Goal: Task Accomplishment & Management: Complete application form

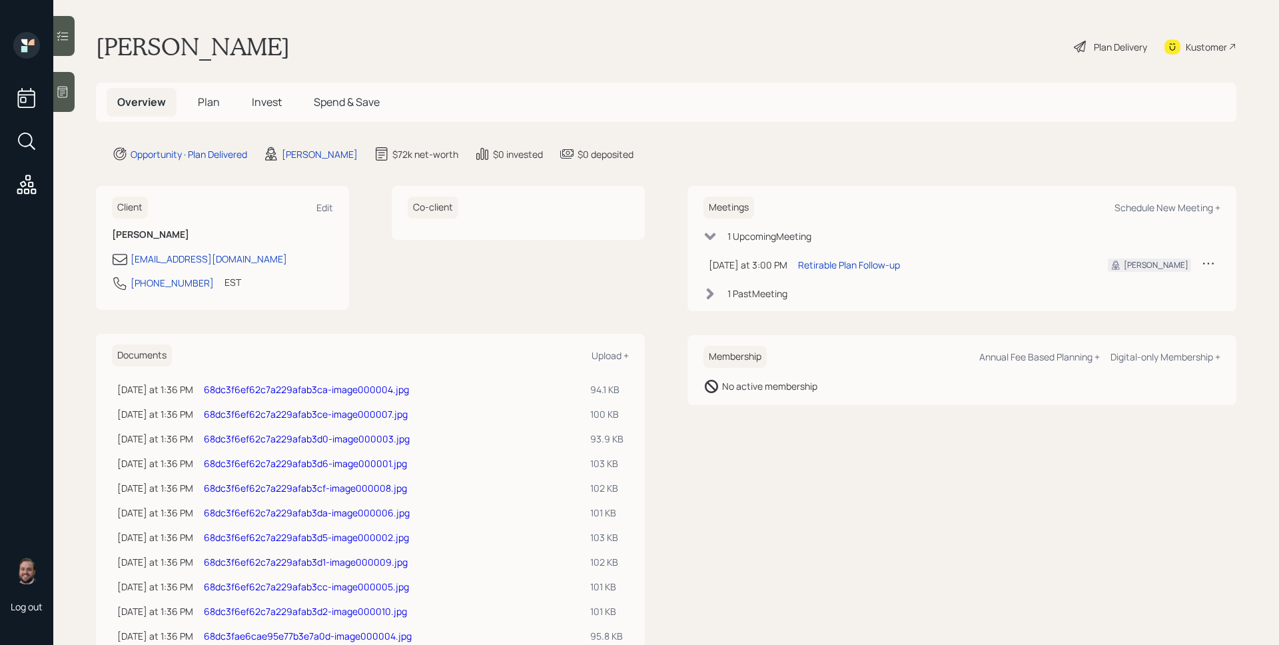
click at [1118, 54] on div "Plan Delivery" at bounding box center [1110, 46] width 76 height 29
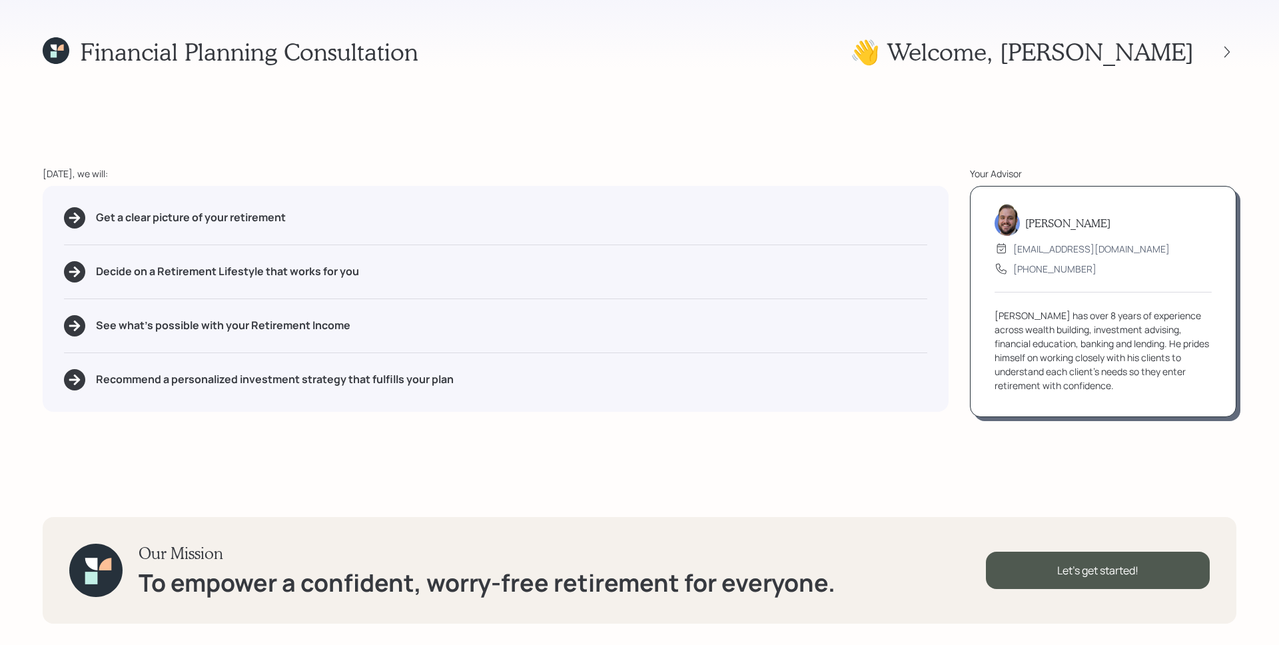
click at [43, 47] on icon at bounding box center [56, 50] width 27 height 27
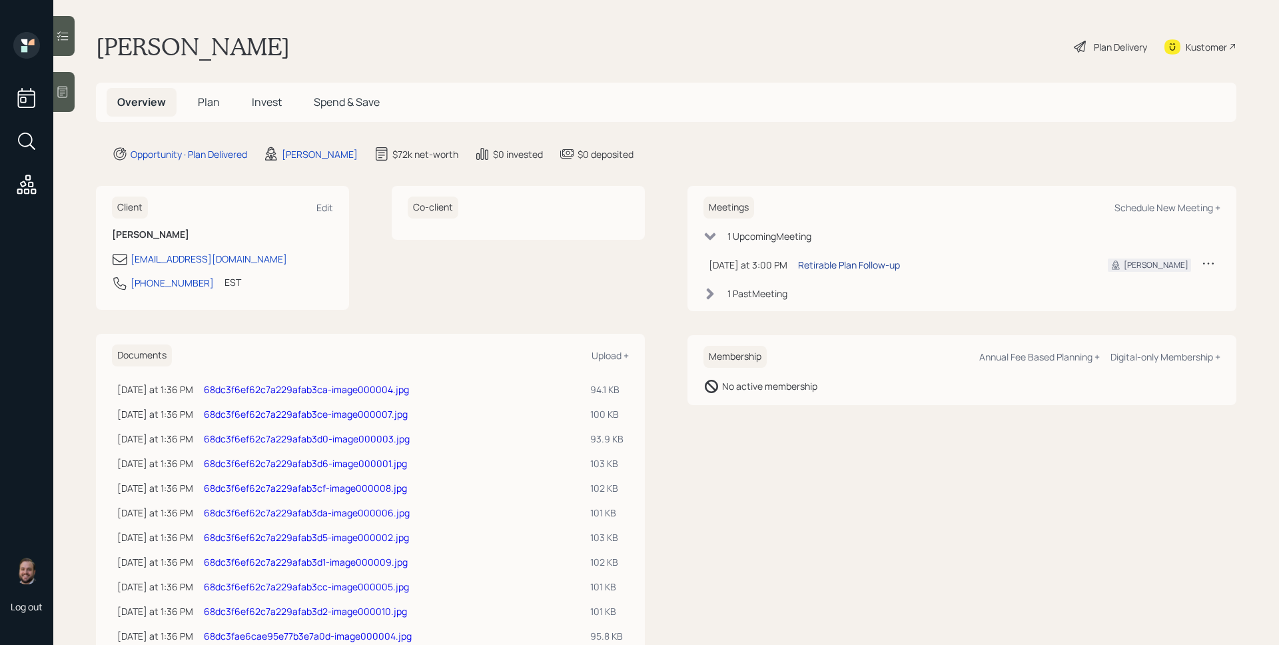
click at [823, 258] on div "Retirable Plan Follow-up" at bounding box center [849, 265] width 102 height 14
click at [1114, 47] on div "Plan Delivery" at bounding box center [1120, 47] width 53 height 14
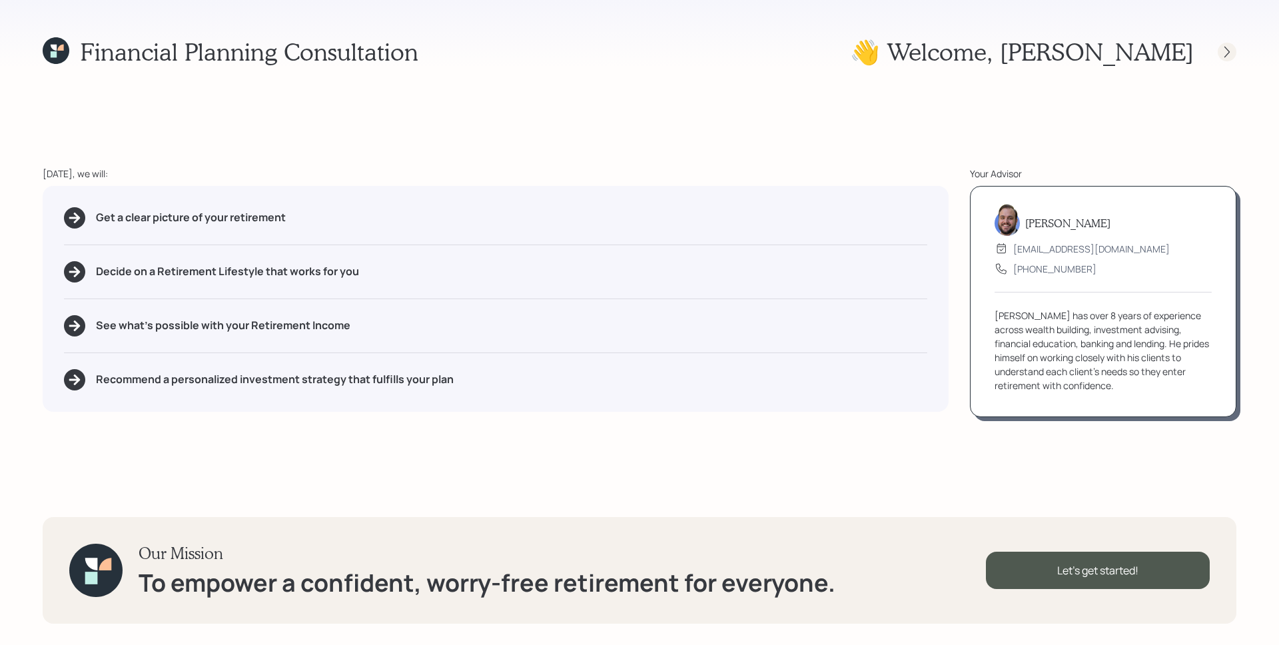
click at [1226, 51] on icon at bounding box center [1226, 51] width 13 height 13
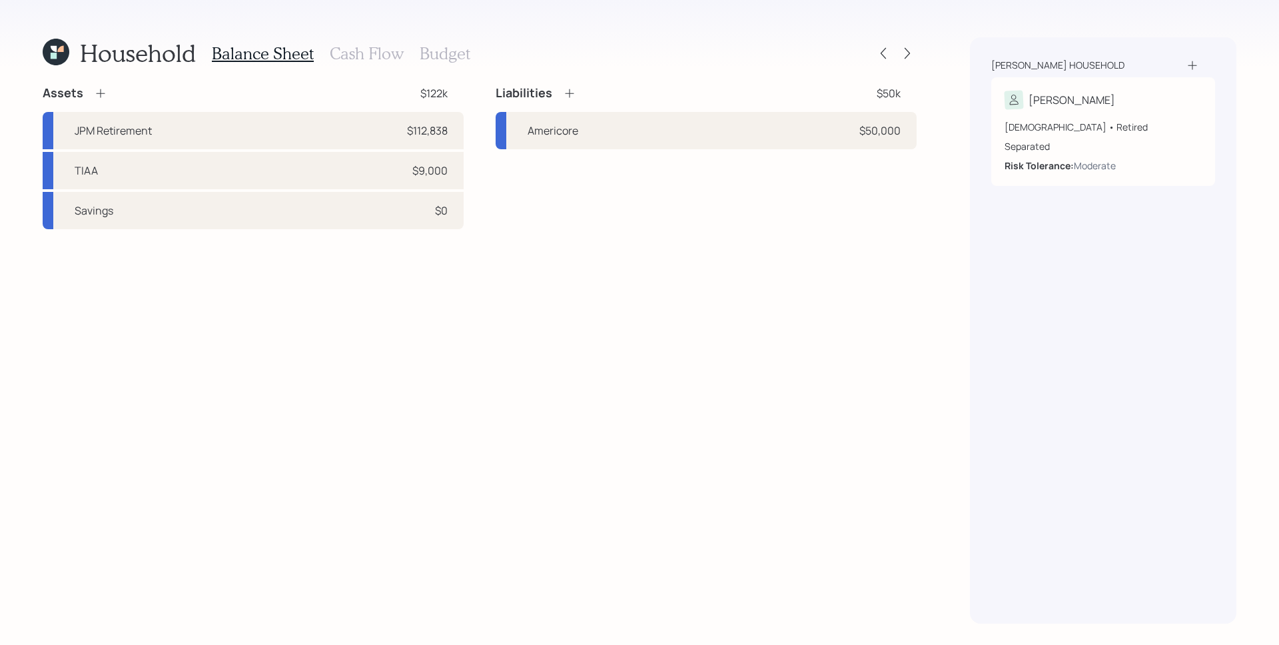
click at [364, 49] on h3 "Cash Flow" at bounding box center [367, 53] width 74 height 19
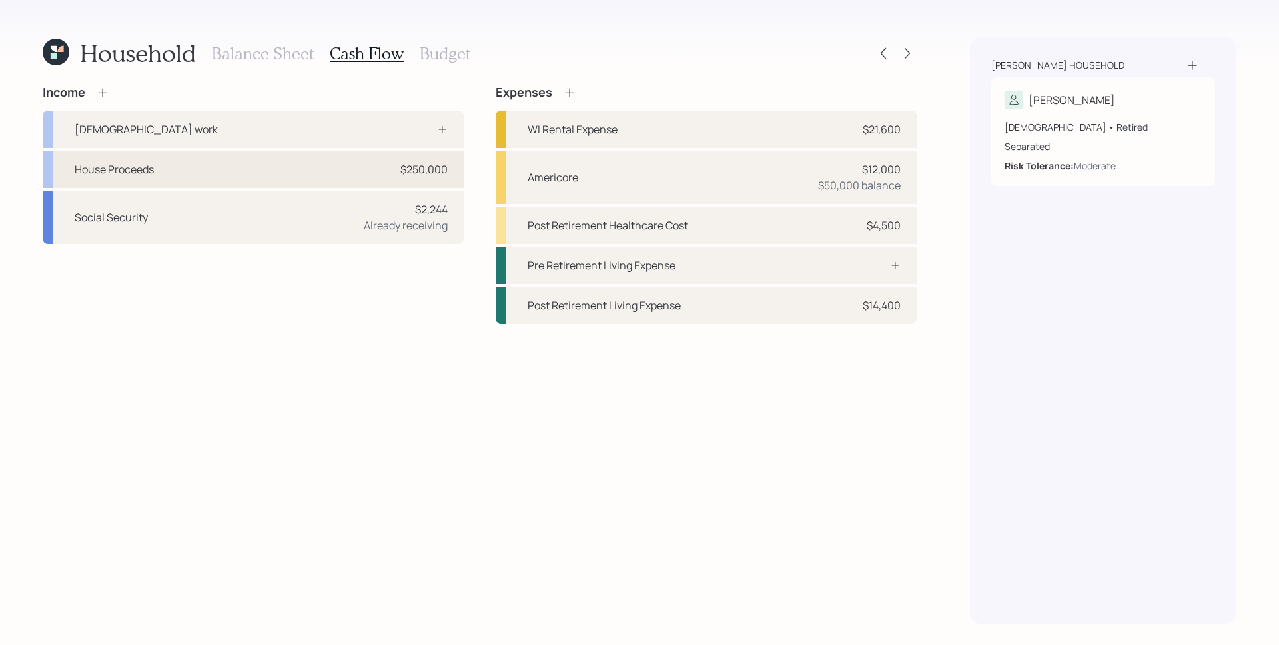
click at [360, 171] on div "House Proceeds $250,000" at bounding box center [253, 169] width 421 height 37
select select "other"
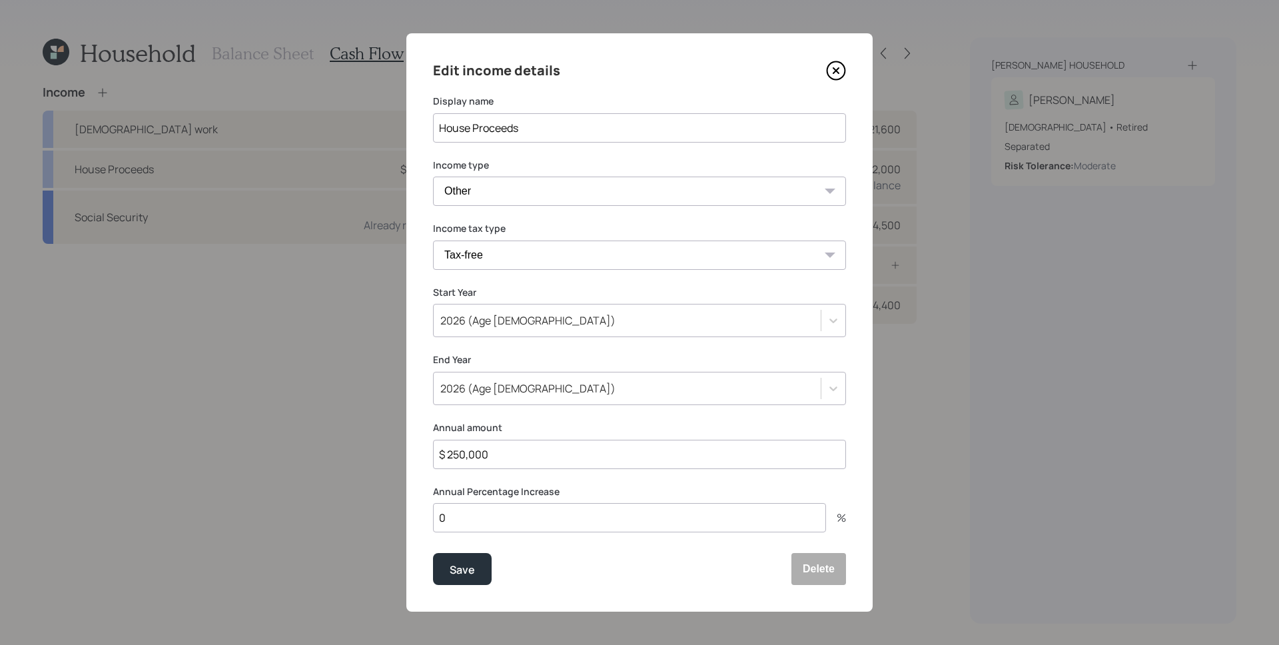
click at [839, 64] on icon at bounding box center [836, 71] width 20 height 20
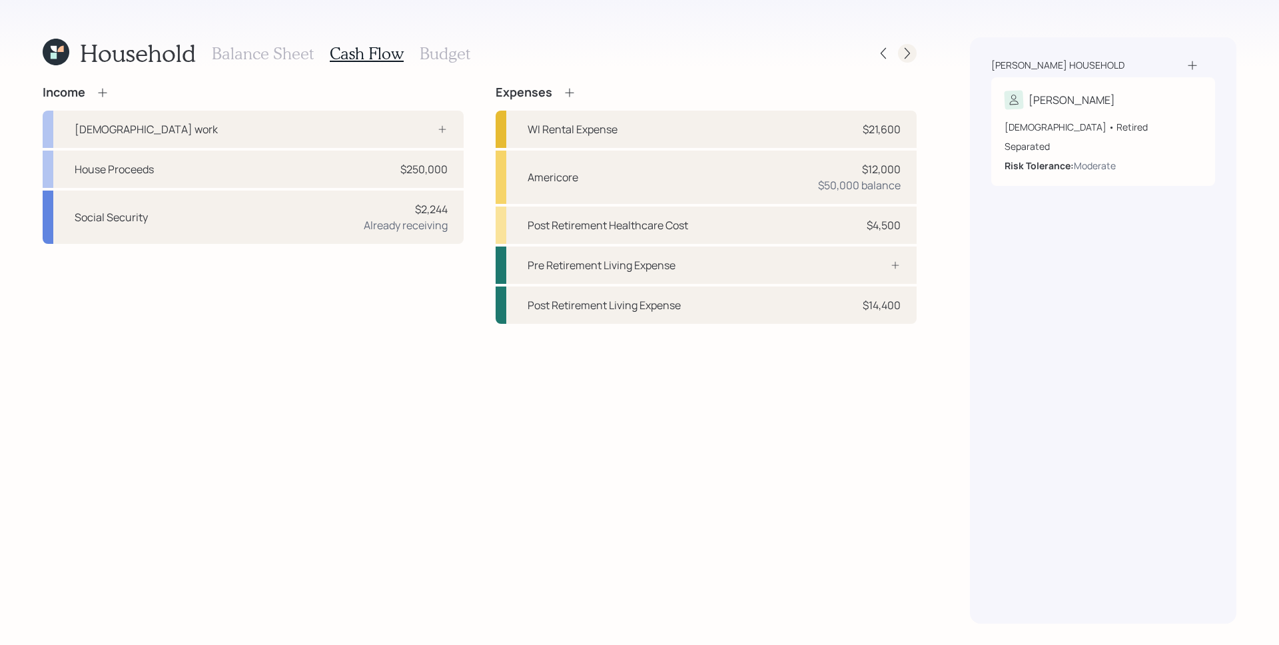
click at [909, 51] on icon at bounding box center [907, 53] width 13 height 13
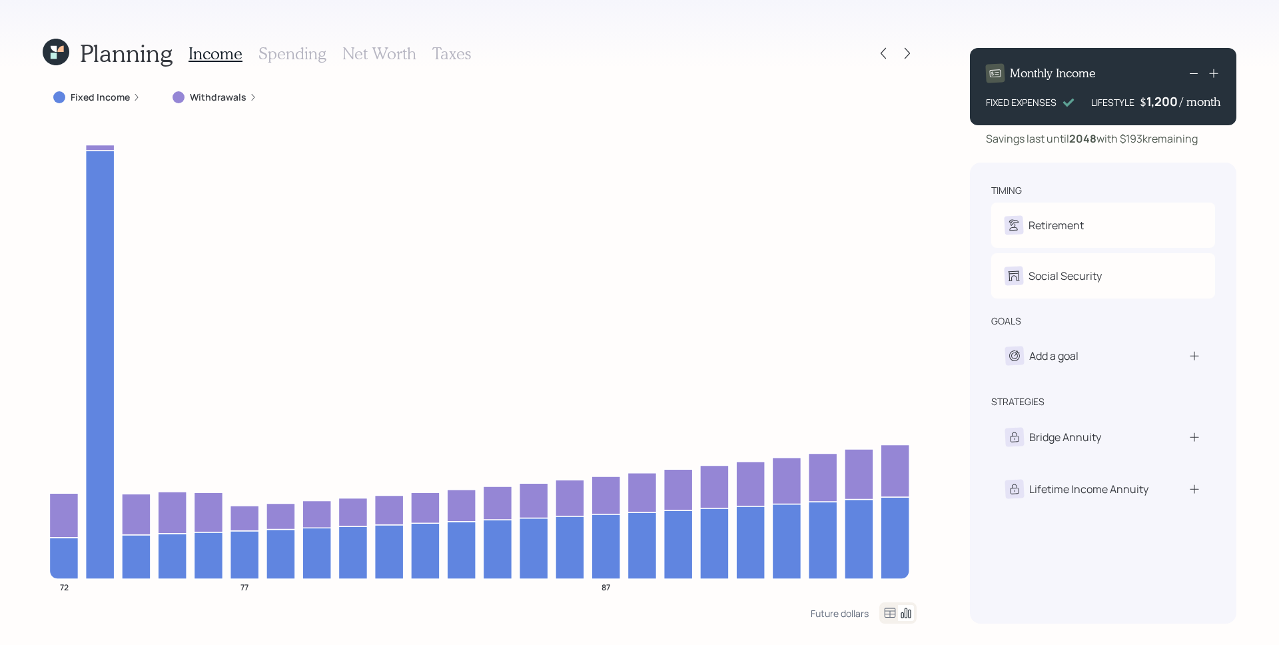
click at [909, 51] on icon at bounding box center [907, 53] width 13 height 13
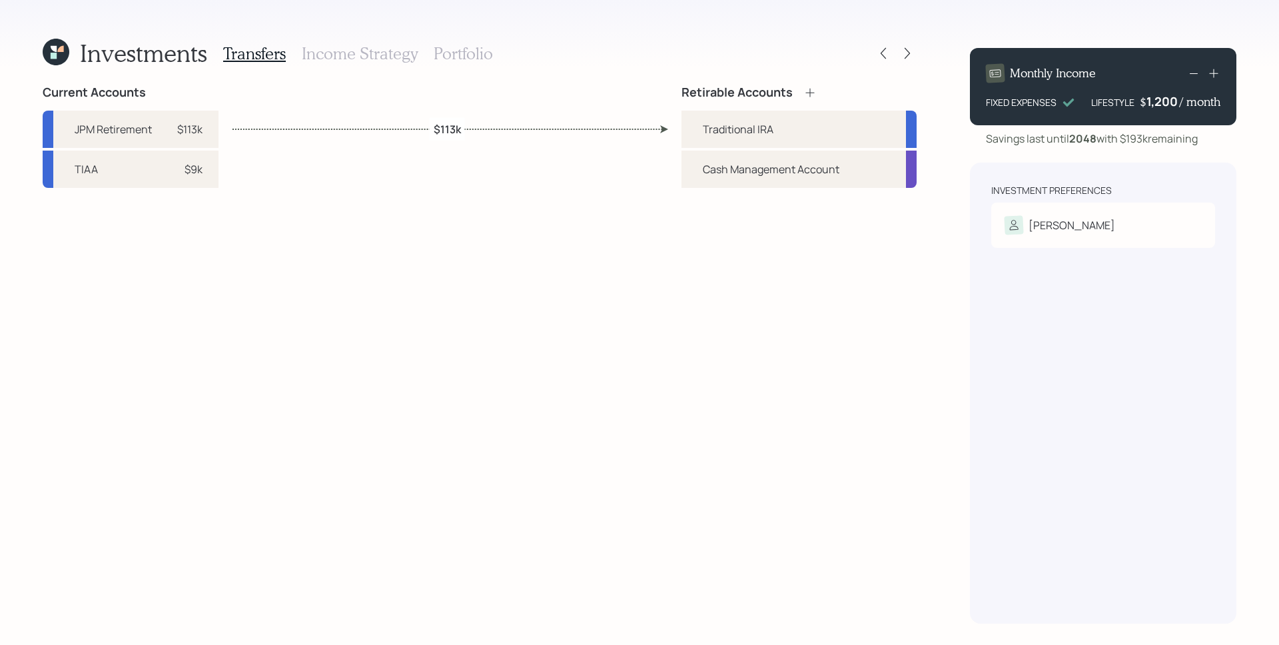
click at [327, 49] on h3 "Income Strategy" at bounding box center [360, 53] width 116 height 19
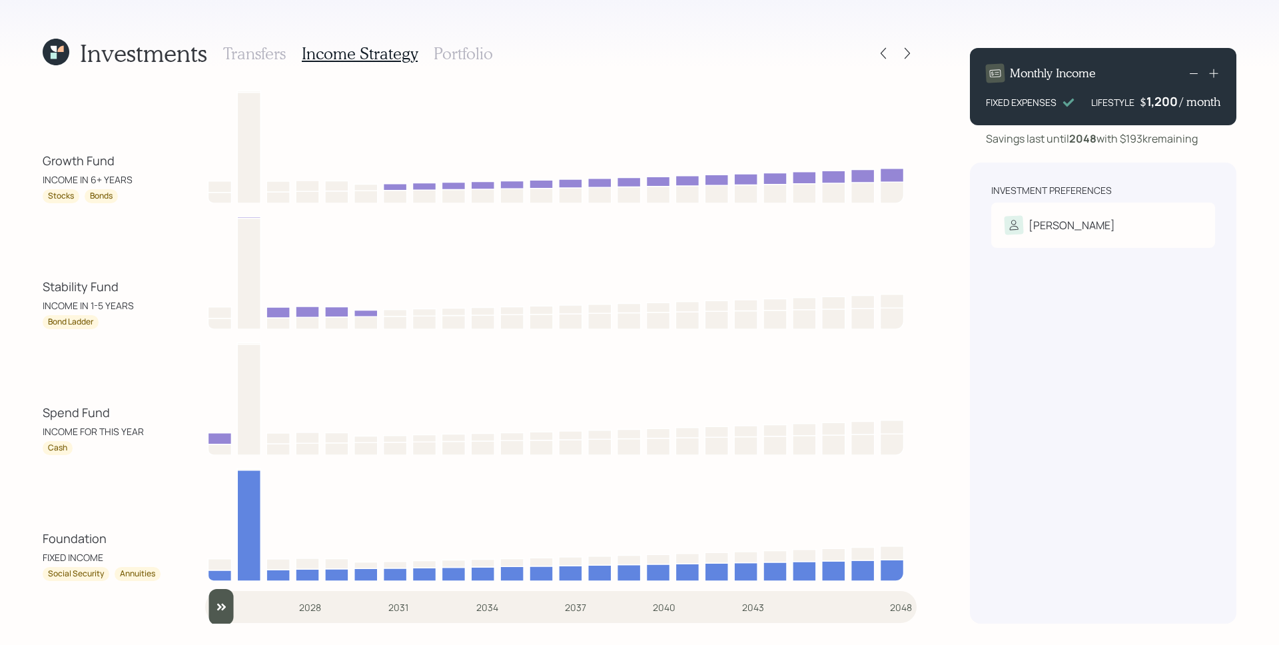
click at [246, 54] on h3 "Transfers" at bounding box center [254, 53] width 63 height 19
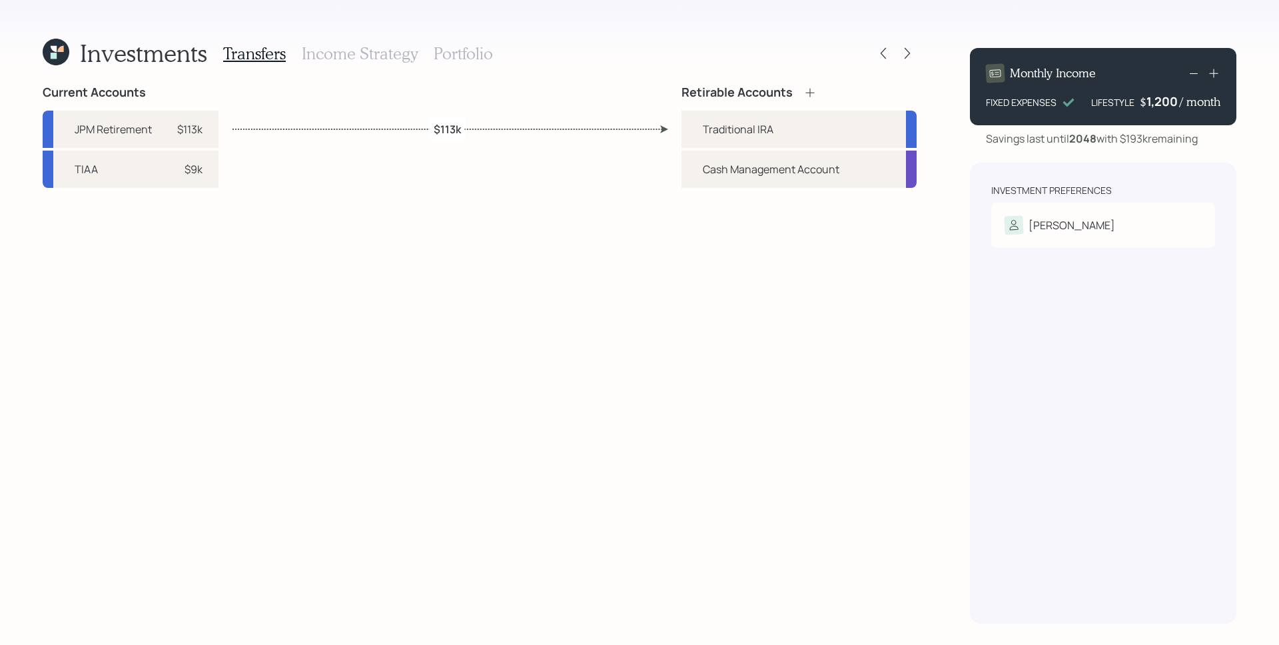
click at [49, 59] on icon at bounding box center [56, 52] width 27 height 27
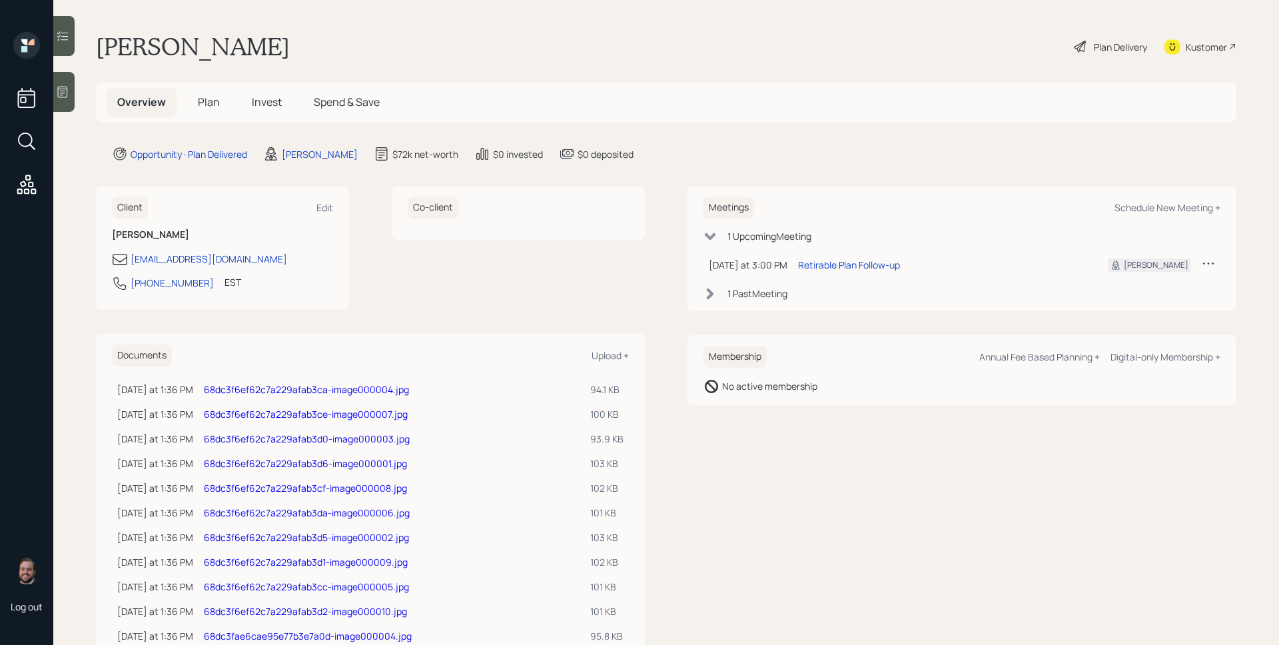
click at [760, 293] on div "1 Past Meeting" at bounding box center [757, 293] width 60 height 14
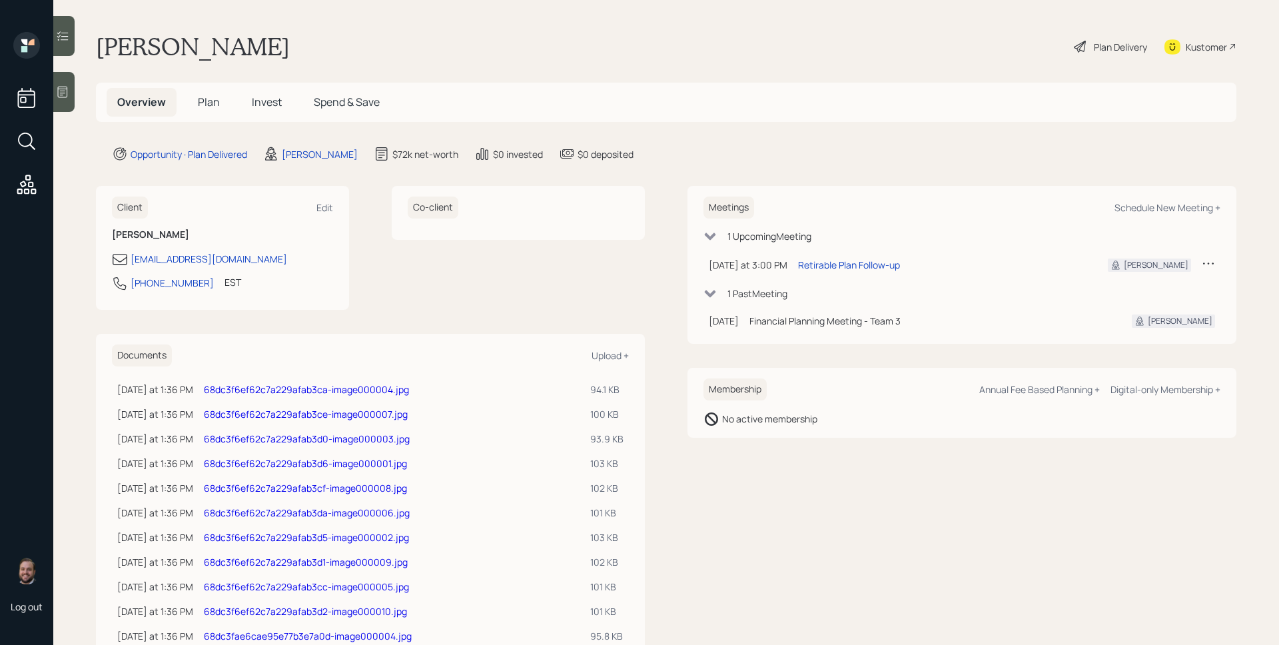
click at [814, 78] on main "Marcia Hesselman Plan Delivery Kustomer Overview Plan Invest Spend & Save Oppor…" at bounding box center [666, 322] width 1226 height 645
click at [198, 101] on span "Plan" at bounding box center [209, 102] width 22 height 15
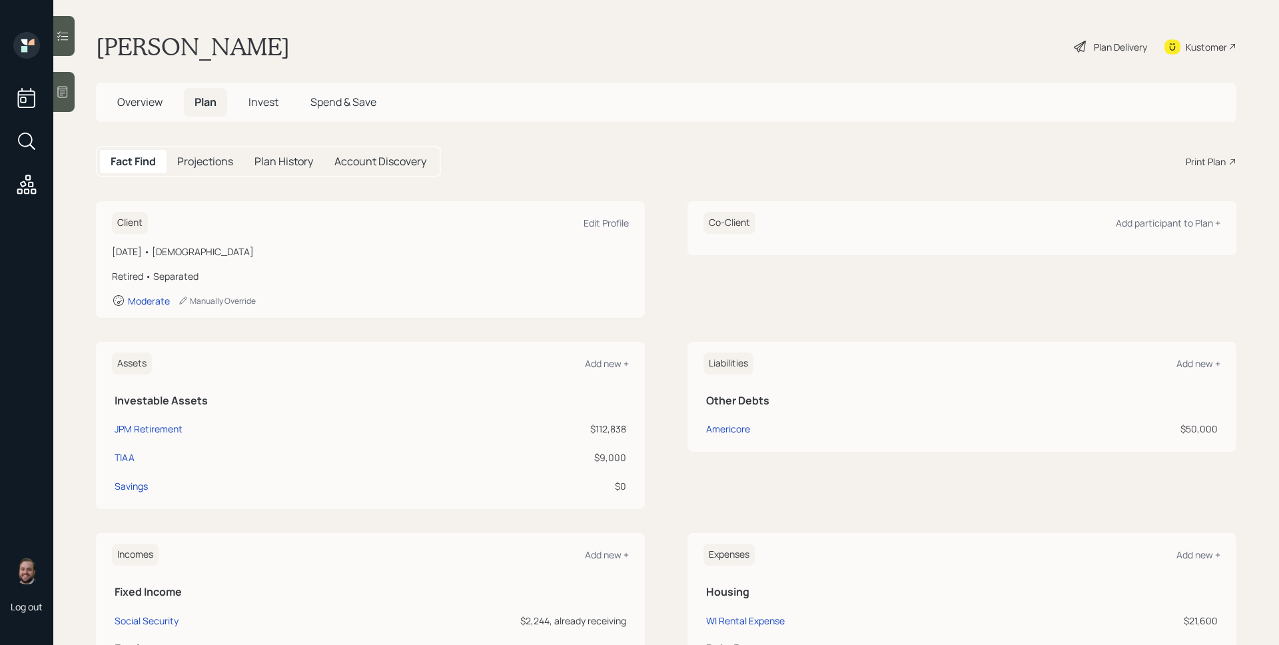
click at [1094, 44] on div "Plan Delivery" at bounding box center [1120, 47] width 53 height 14
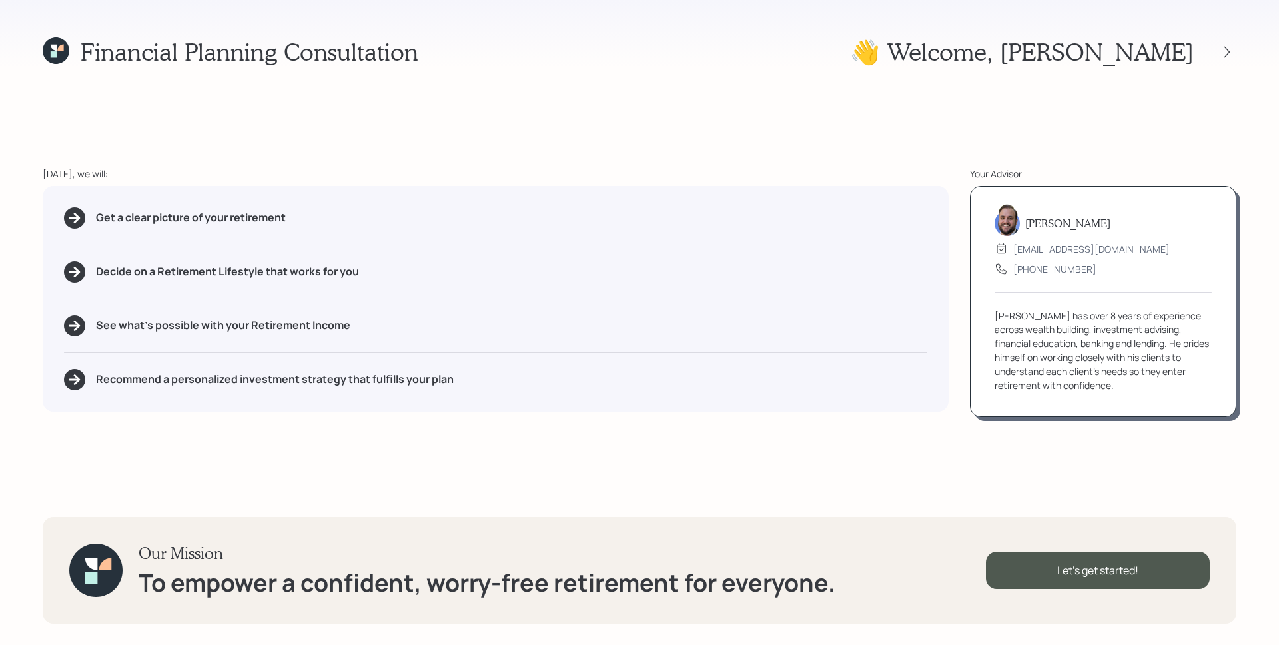
click at [1209, 53] on div at bounding box center [1215, 52] width 43 height 19
click at [1221, 51] on icon at bounding box center [1226, 51] width 13 height 13
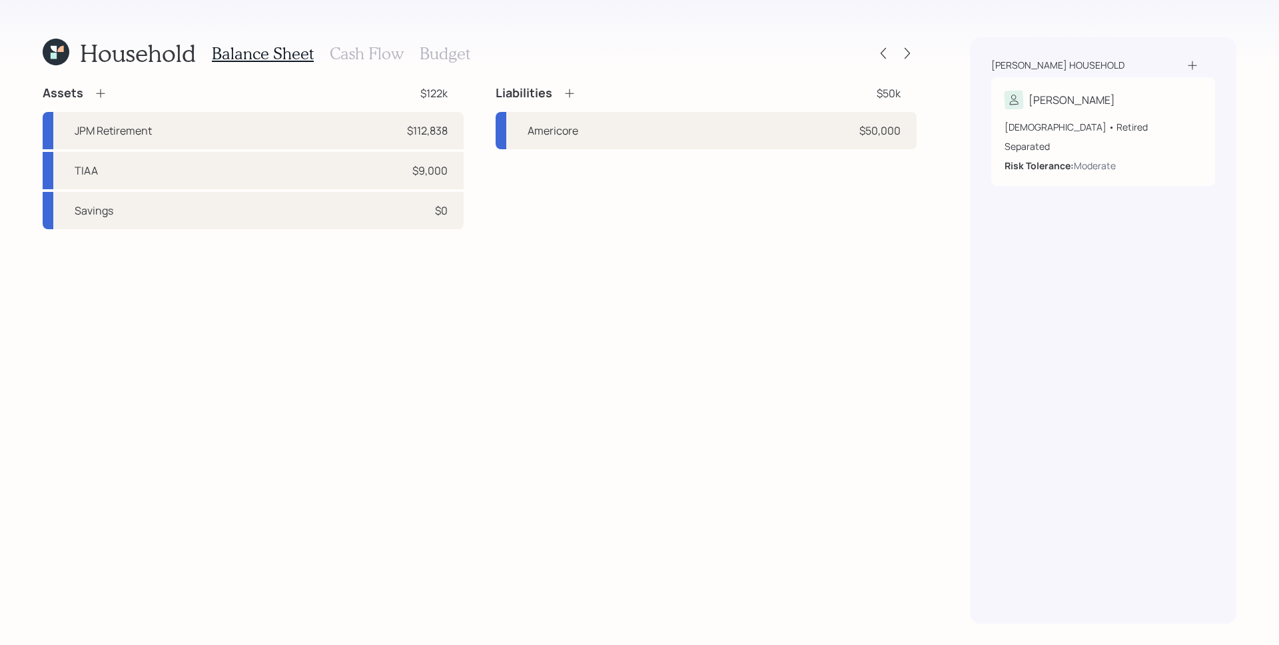
click at [340, 47] on h3 "Cash Flow" at bounding box center [367, 53] width 74 height 19
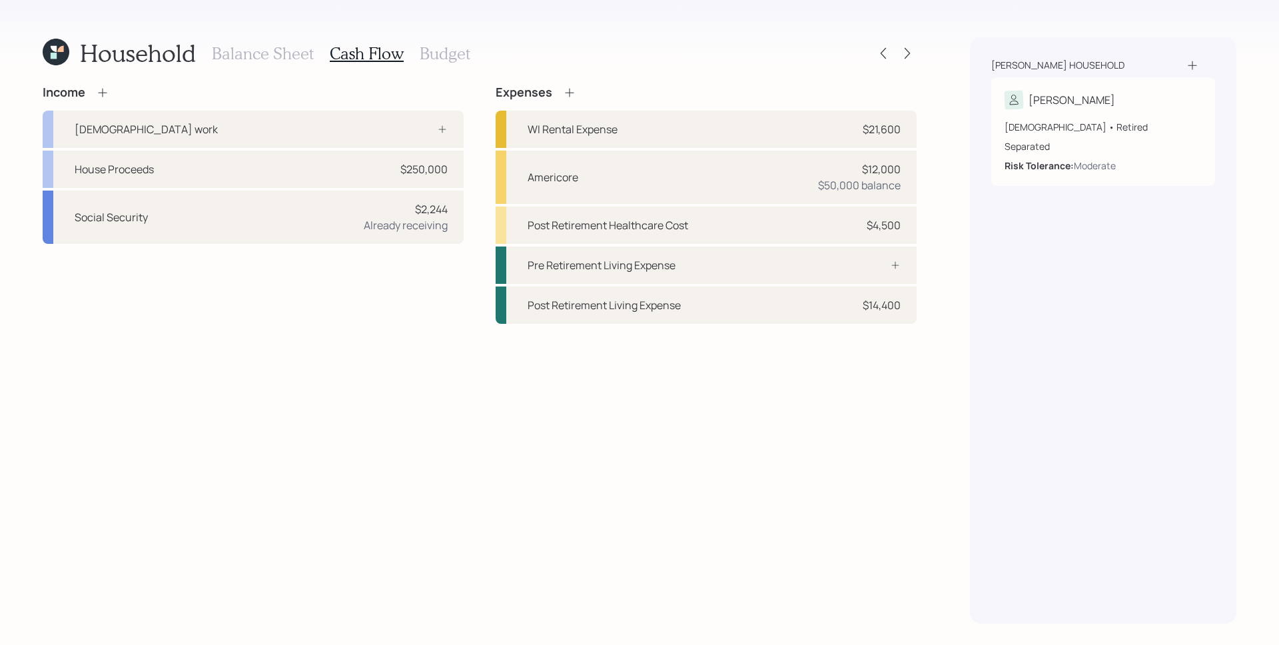
click at [912, 43] on div "Household Balance Sheet Cash Flow Budget" at bounding box center [480, 53] width 874 height 32
click at [911, 53] on icon at bounding box center [907, 53] width 13 height 13
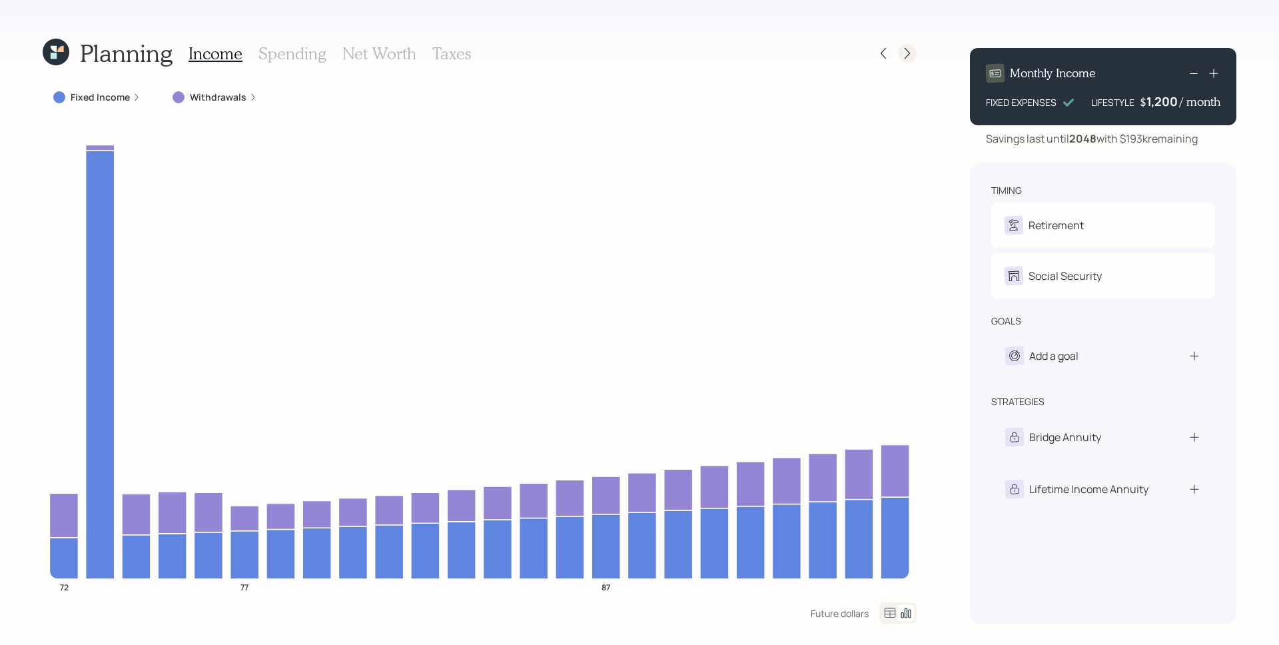
click at [908, 49] on icon at bounding box center [907, 53] width 13 height 13
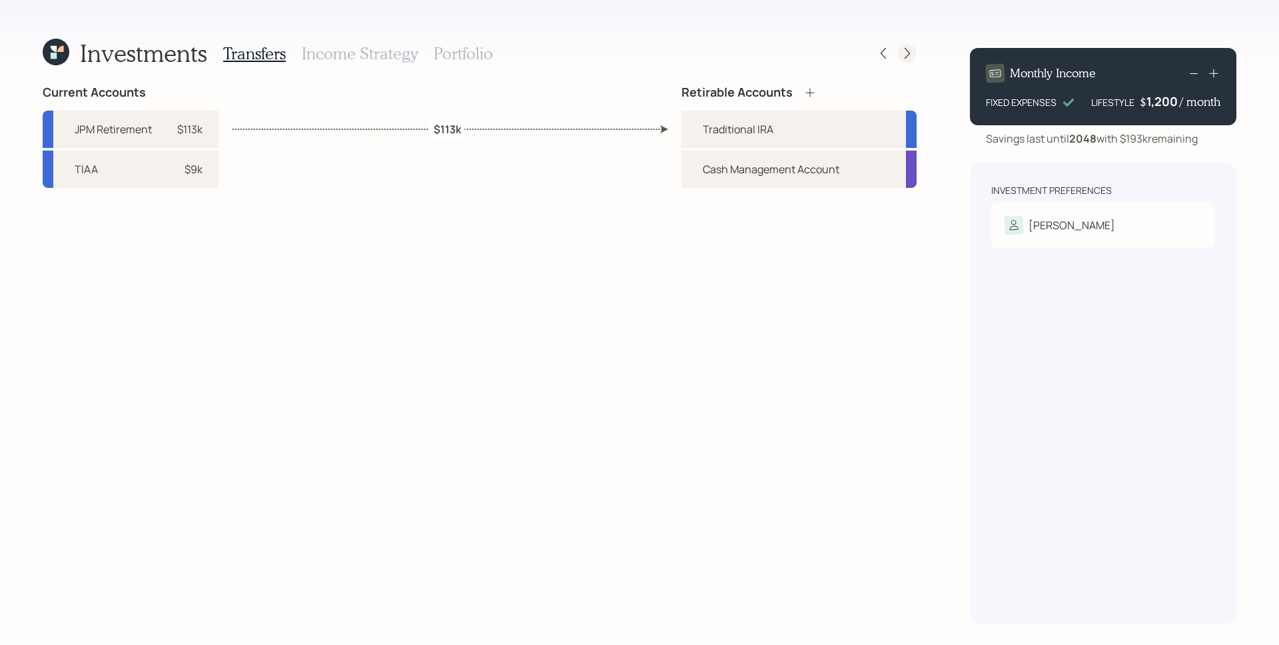
click at [907, 53] on icon at bounding box center [907, 53] width 13 height 13
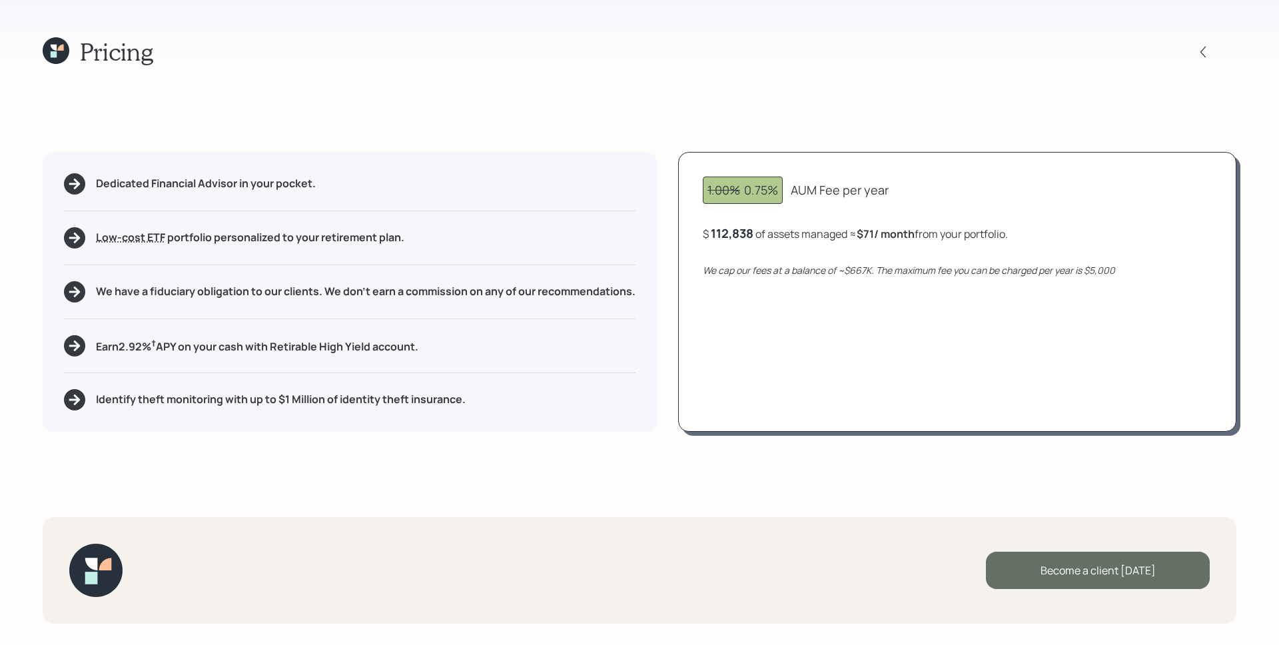
click at [1121, 579] on div "Become a client today" at bounding box center [1098, 570] width 224 height 37
click at [1114, 574] on div "Go to Altruist" at bounding box center [1098, 570] width 224 height 37
click at [54, 57] on icon at bounding box center [54, 54] width 6 height 6
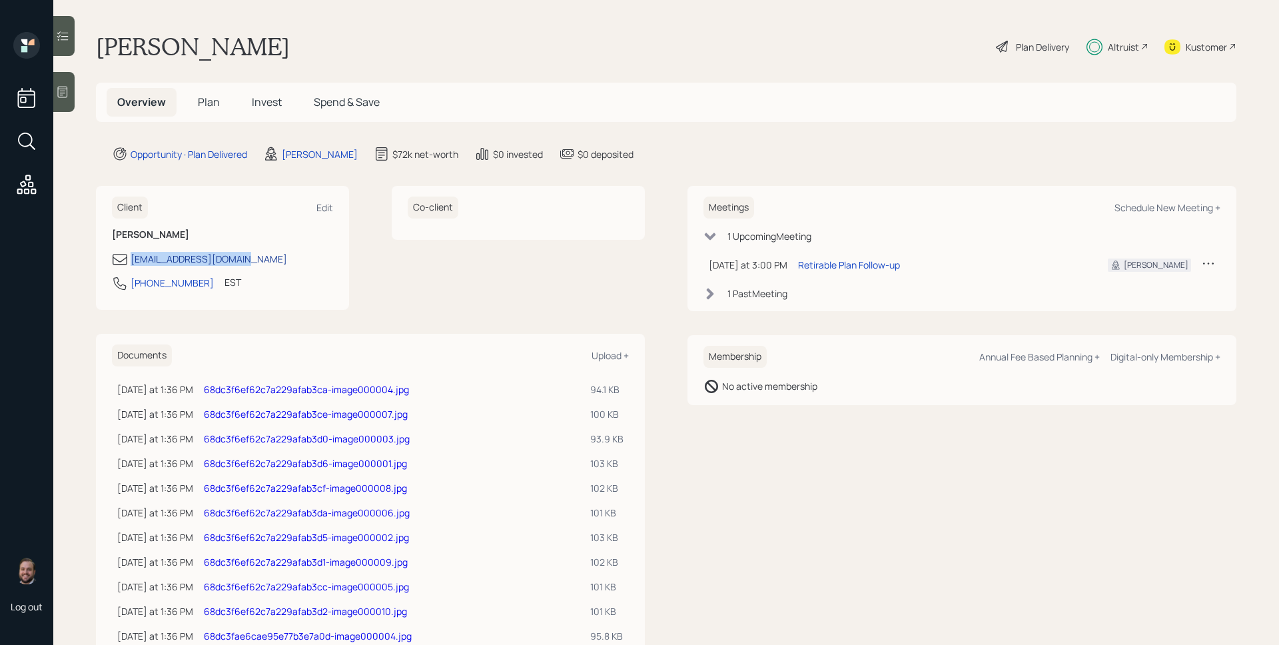
drag, startPoint x: 263, startPoint y: 260, endPoint x: 134, endPoint y: 262, distance: 129.2
click at [134, 262] on div "mhesselman14@gmail.com" at bounding box center [222, 259] width 221 height 16
copy div "mhesselman14@gmail.com"
drag, startPoint x: 195, startPoint y: 285, endPoint x: 141, endPoint y: 288, distance: 54.0
click at [141, 288] on div "765-722-1469 EST Currently 3:24 PM" at bounding box center [222, 287] width 221 height 24
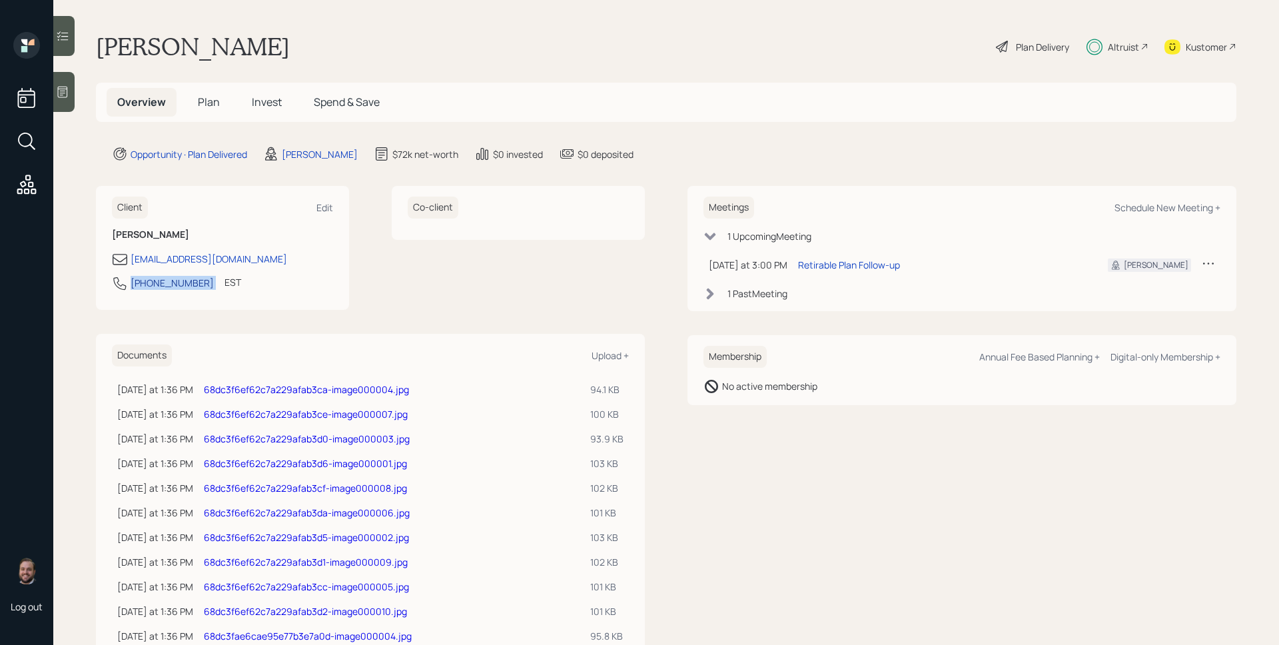
drag, startPoint x: 196, startPoint y: 286, endPoint x: 131, endPoint y: 287, distance: 65.3
click at [131, 287] on div "765-722-1469 EST Currently 3:24 PM" at bounding box center [222, 287] width 221 height 24
copy div "765-722-1469"
click at [210, 105] on span "Plan" at bounding box center [209, 102] width 22 height 15
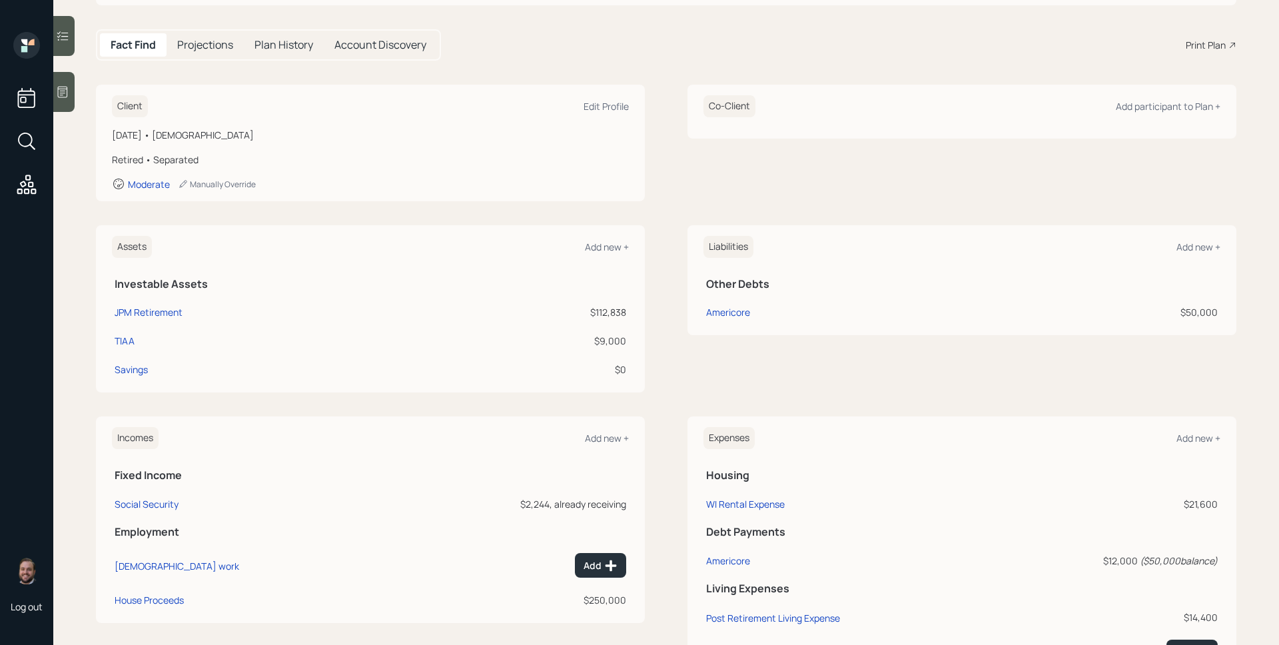
scroll to position [102, 0]
